Goal: Use online tool/utility: Utilize a website feature to perform a specific function

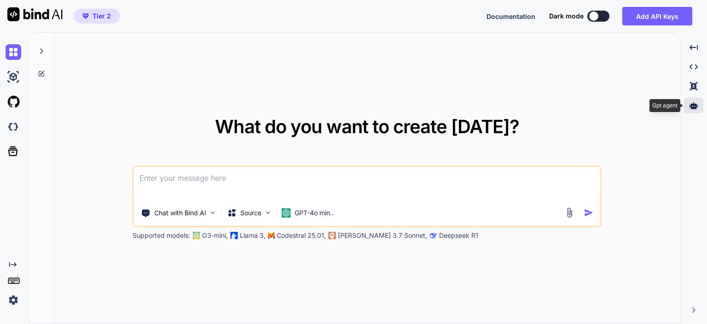
click at [694, 107] on icon at bounding box center [694, 105] width 8 height 7
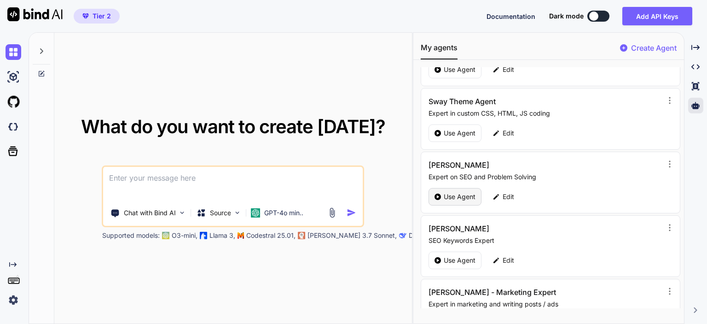
scroll to position [138, 0]
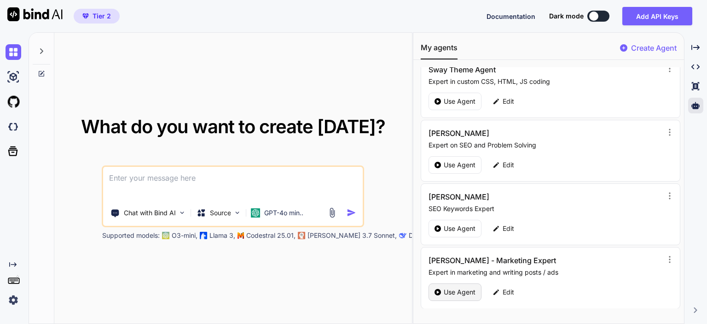
click at [447, 292] on p "Use Agent" at bounding box center [460, 291] width 32 height 9
type textarea "x"
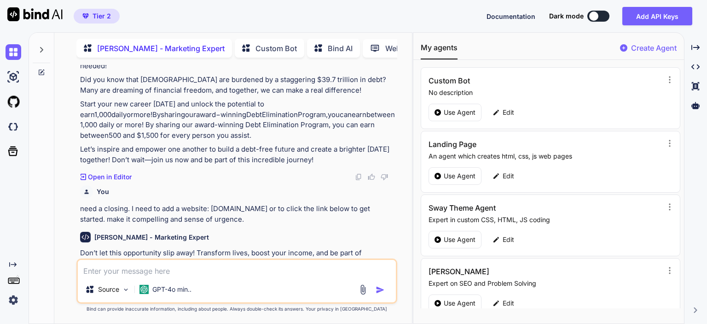
scroll to position [1266, 0]
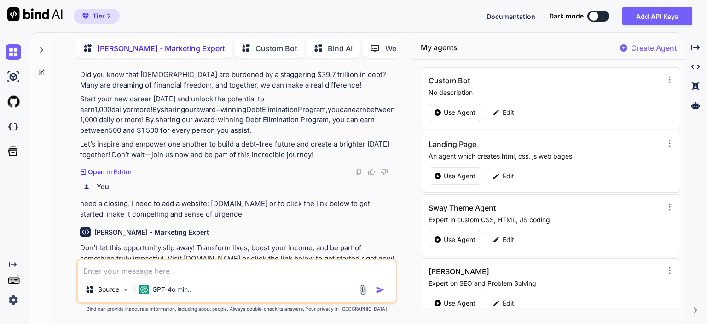
click at [205, 270] on textarea at bounding box center [237, 268] width 318 height 17
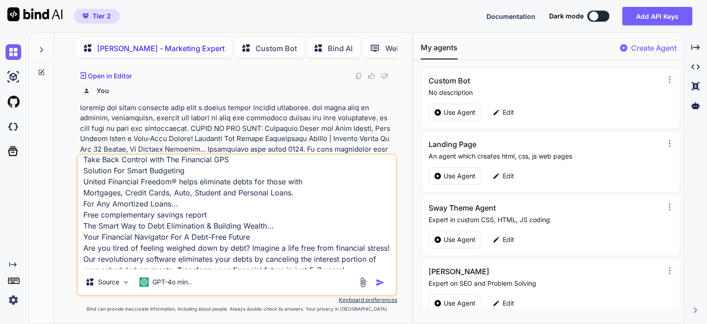
scroll to position [898, 0]
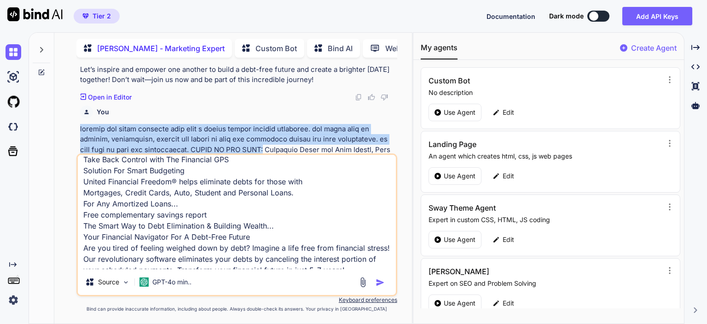
drag, startPoint x: 80, startPoint y: 98, endPoint x: 265, endPoint y: 121, distance: 186.9
click at [265, 124] on p at bounding box center [237, 212] width 315 height 176
copy p "rewrite the below provided text into a script format without headlines. the sty…"
click at [278, 124] on p at bounding box center [237, 212] width 315 height 176
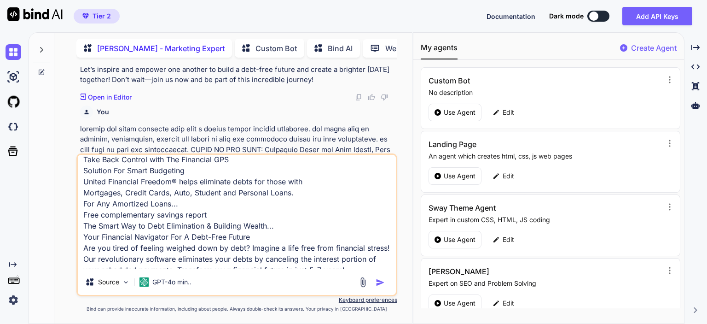
click at [108, 162] on textarea "Take Back Control with The Financial GPS Solution For Smart Budgeting United Fi…" at bounding box center [237, 212] width 318 height 114
paste textarea "rewrite the below provided text into a script format without headlines. the sty…"
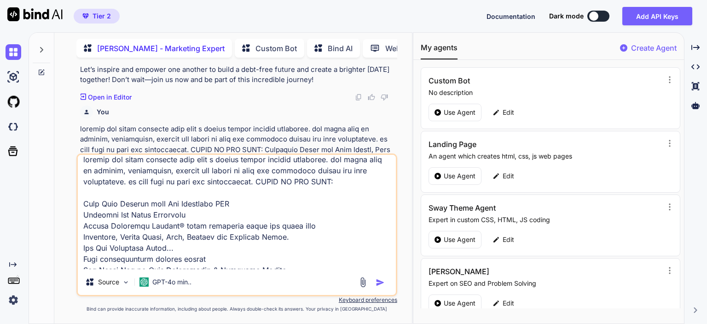
drag, startPoint x: 262, startPoint y: 182, endPoint x: 267, endPoint y: 212, distance: 30.7
click at [263, 191] on textarea at bounding box center [237, 212] width 318 height 114
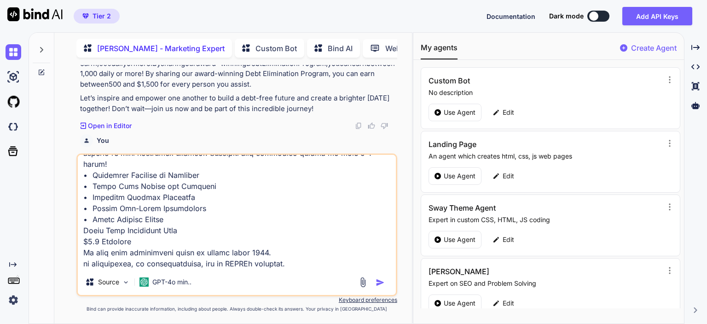
scroll to position [1358, 0]
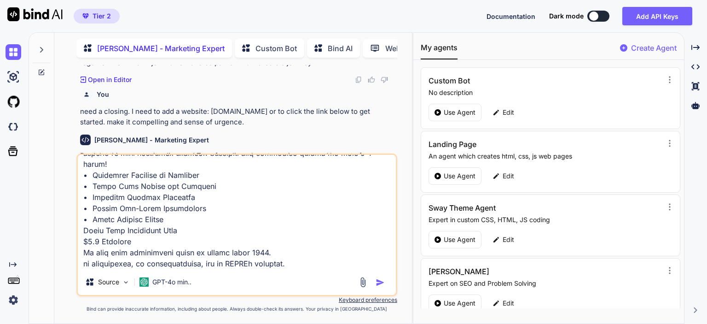
type textarea "loremip dol sitam consecte adip elit s doeius tempor incidid utlaboree. dol mag…"
click at [380, 283] on img "button" at bounding box center [380, 282] width 9 height 9
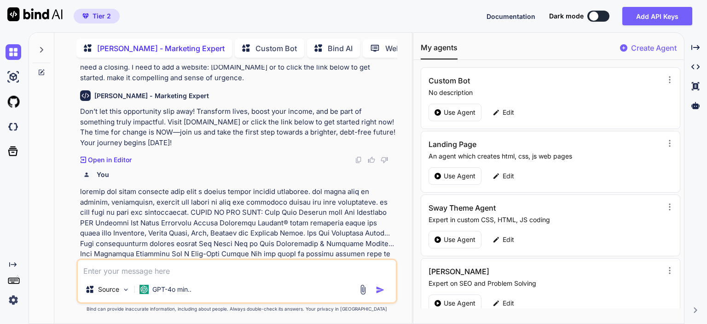
scroll to position [1333, 0]
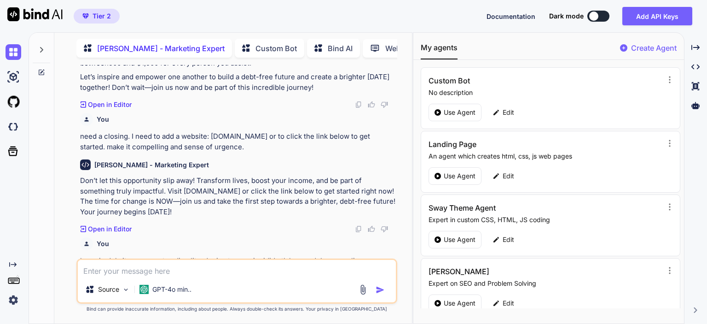
drag, startPoint x: 81, startPoint y: 140, endPoint x: 216, endPoint y: 175, distance: 140.2
click at [216, 175] on div "[PERSON_NAME] - Marketing Expert Don’t let this opportunity slip away! Transfor…" at bounding box center [237, 192] width 315 height 81
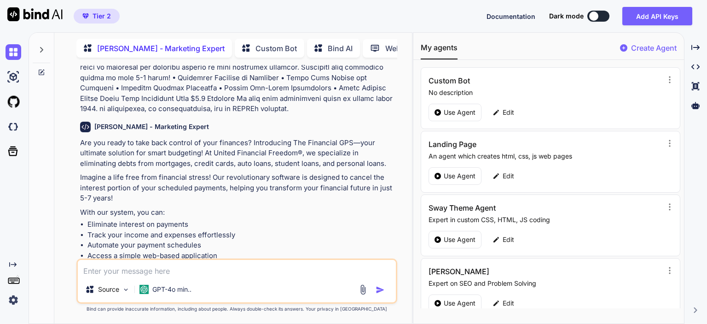
scroll to position [1655, 0]
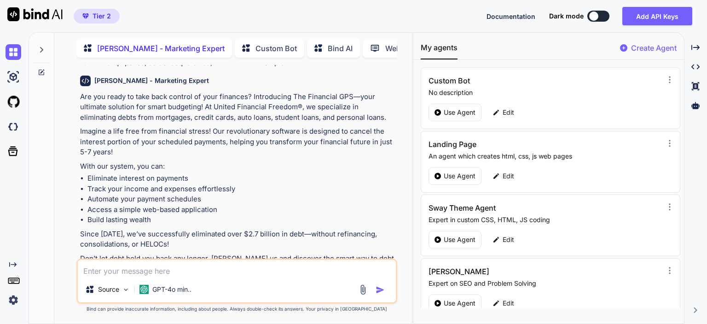
click at [359, 292] on img at bounding box center [358, 295] width 7 height 7
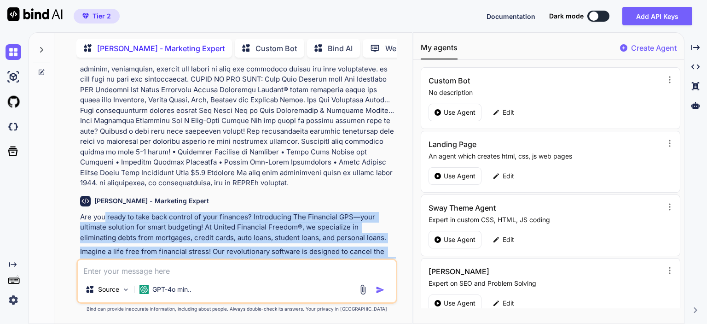
scroll to position [1517, 0]
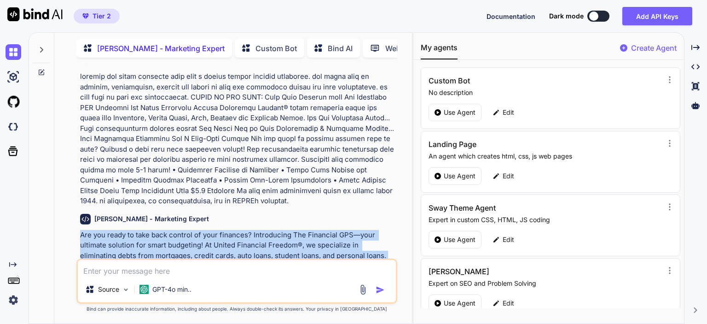
drag, startPoint x: 247, startPoint y: 237, endPoint x: 76, endPoint y: 193, distance: 175.8
click at [76, 193] on div "You add this as a additional income that can be made besides the affiliate prog…" at bounding box center [236, 194] width 321 height 258
copy div "Lor ips dolor si amet cons adipisc el sedd eiusmodt? Incididuntu Lab Etdolorem …"
click at [47, 147] on div at bounding box center [41, 177] width 25 height 292
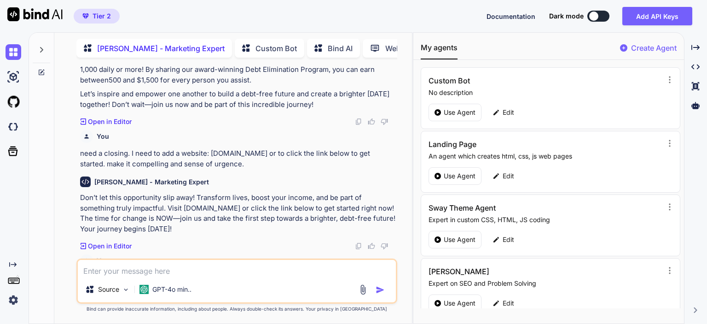
scroll to position [1287, 0]
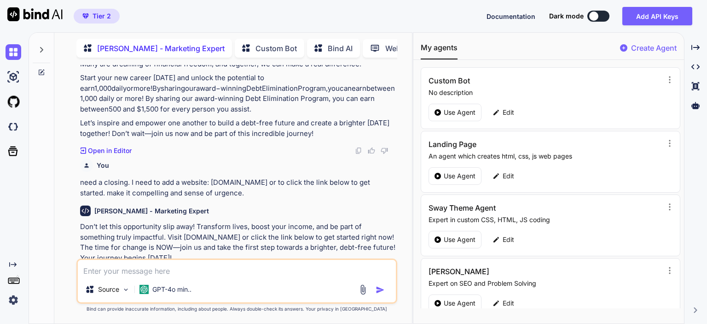
drag, startPoint x: 81, startPoint y: 183, endPoint x: 217, endPoint y: 215, distance: 139.9
click at [217, 221] on p "Don’t let this opportunity slip away! Transform lives, boost your income, and b…" at bounding box center [237, 241] width 315 height 41
copy p "Don’t let this opportunity slip away! Transform lives, boost your income, and b…"
click at [236, 221] on p "Don’t let this opportunity slip away! Transform lives, boost your income, and b…" at bounding box center [237, 241] width 315 height 41
click at [41, 180] on div at bounding box center [41, 177] width 25 height 292
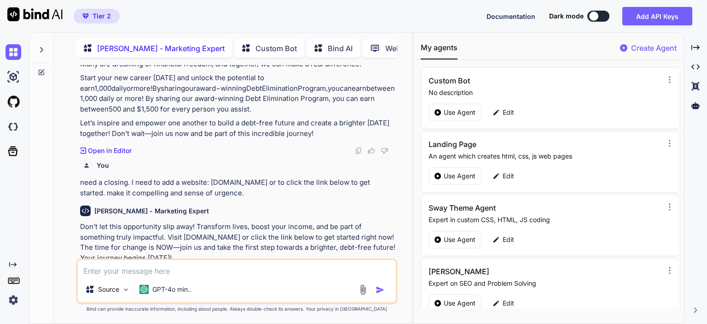
click at [240, 273] on textarea at bounding box center [237, 268] width 318 height 17
paste textarea "Lor ips dolor si amet cons adipisc el sedd eiusmodt? Incididuntu Lab Etdolorem …"
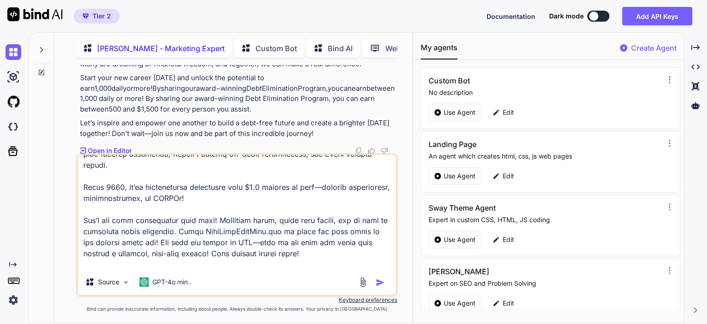
scroll to position [156, 0]
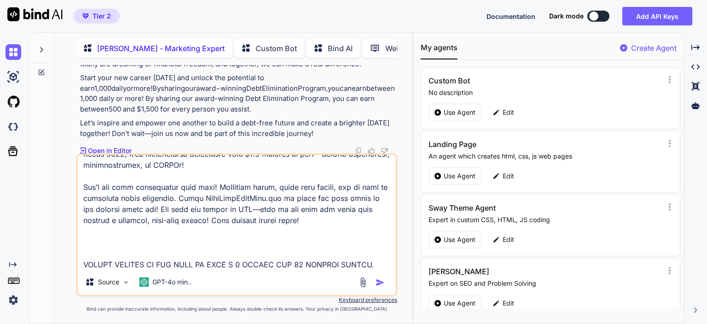
type textarea "Lor ips dolor si amet cons adipisc el sedd eiusmodt? Incididuntu Lab Etdolorem …"
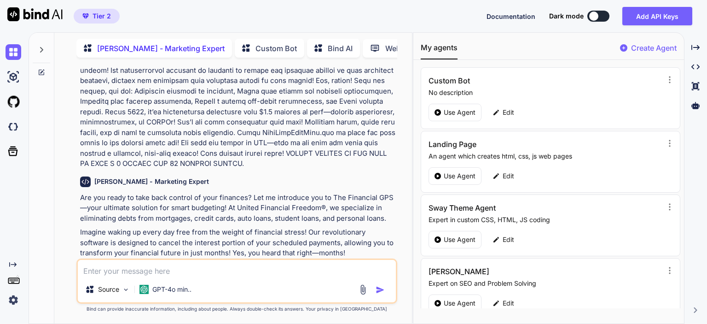
scroll to position [1931, 0]
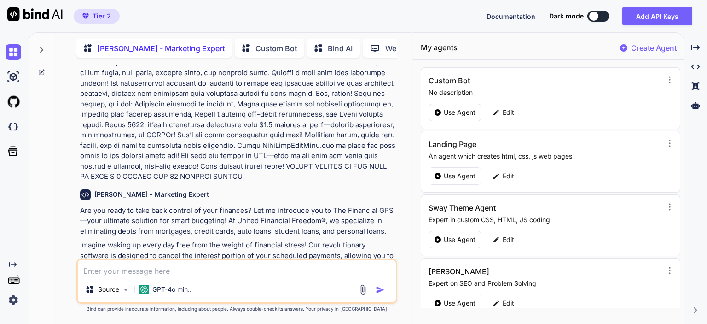
drag, startPoint x: 267, startPoint y: 238, endPoint x: 80, endPoint y: 171, distance: 199.0
click at [80, 205] on div "Are you ready to take back control of your finances? Let me introduce you to Th…" at bounding box center [237, 313] width 315 height 217
copy div "Lor ips dolor si amet cons adipisc el sedd eiusmodt? Inc ut laboreetd mag al En…"
